Goal: Entertainment & Leisure: Browse casually

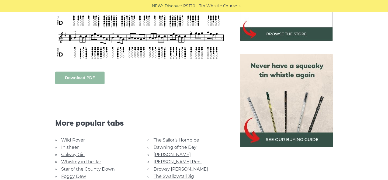
scroll to position [190, 0]
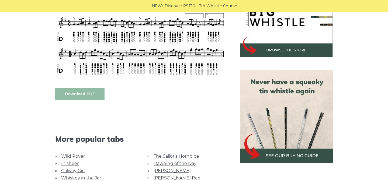
click at [62, 93] on link "Download PDF" at bounding box center [79, 94] width 49 height 13
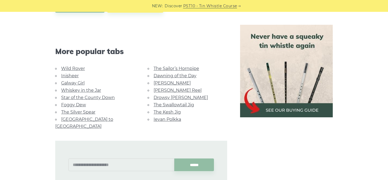
scroll to position [341, 0]
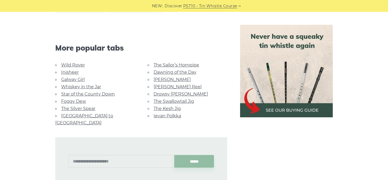
click at [77, 65] on link "Wild Rover" at bounding box center [73, 64] width 24 height 5
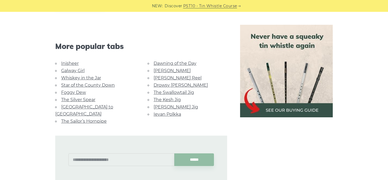
scroll to position [514, 0]
click at [75, 64] on link "Inisheer" at bounding box center [70, 63] width 18 height 5
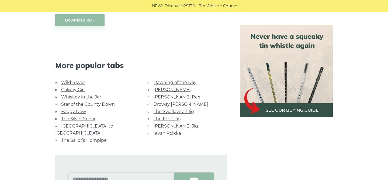
scroll to position [416, 0]
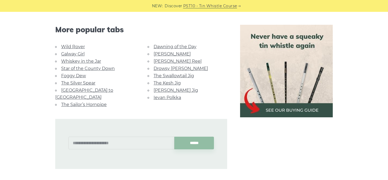
click at [72, 66] on link "Star of the County Down" at bounding box center [88, 68] width 54 height 5
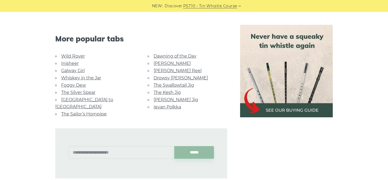
scroll to position [334, 0]
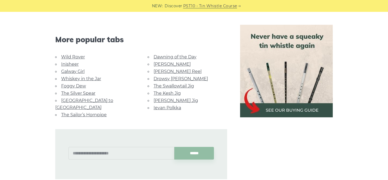
click at [81, 94] on link "The Silver Spear" at bounding box center [78, 93] width 34 height 5
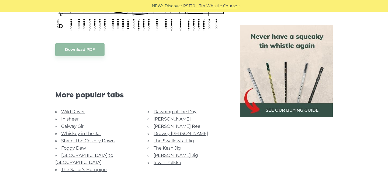
scroll to position [286, 0]
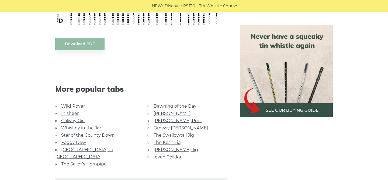
click at [80, 141] on link "Foggy Dew" at bounding box center [73, 142] width 25 height 5
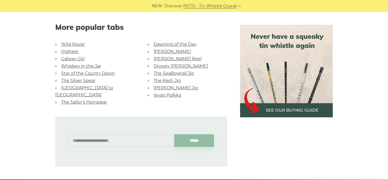
scroll to position [352, 0]
